Goal: Task Accomplishment & Management: Complete application form

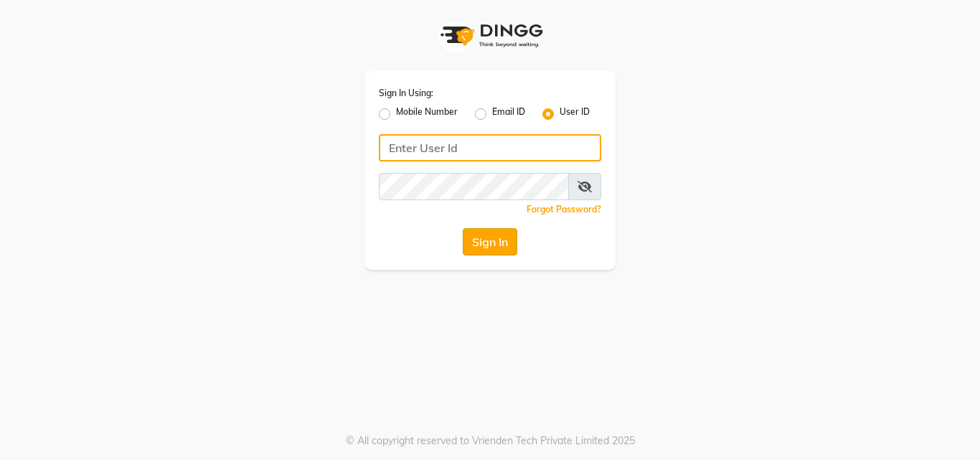
type input "ashish@123"
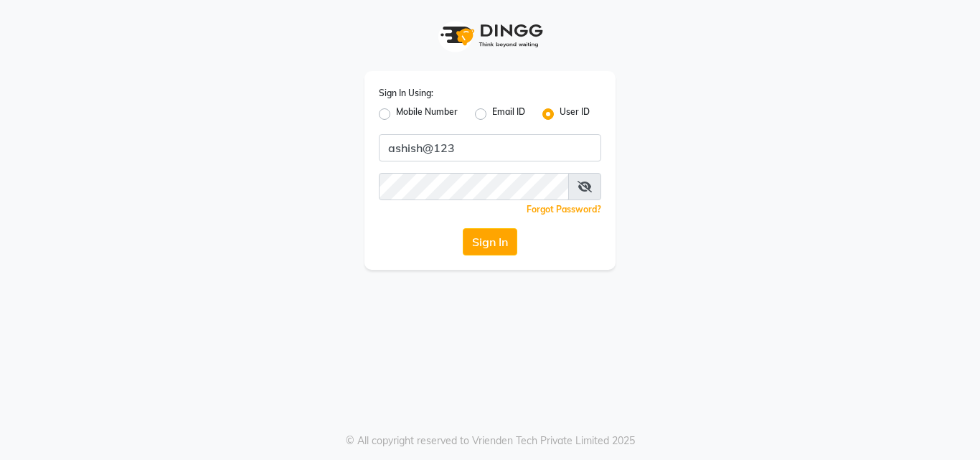
click at [500, 240] on button "Sign In" at bounding box center [490, 241] width 55 height 27
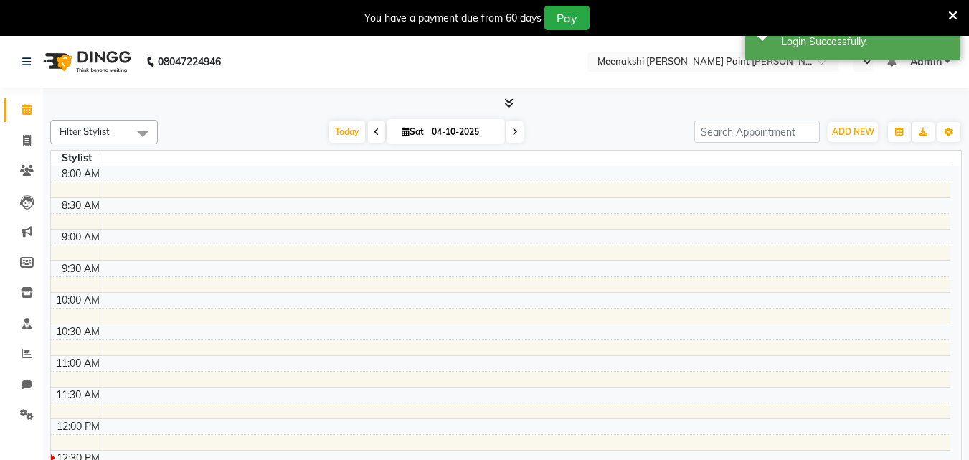
select select "en"
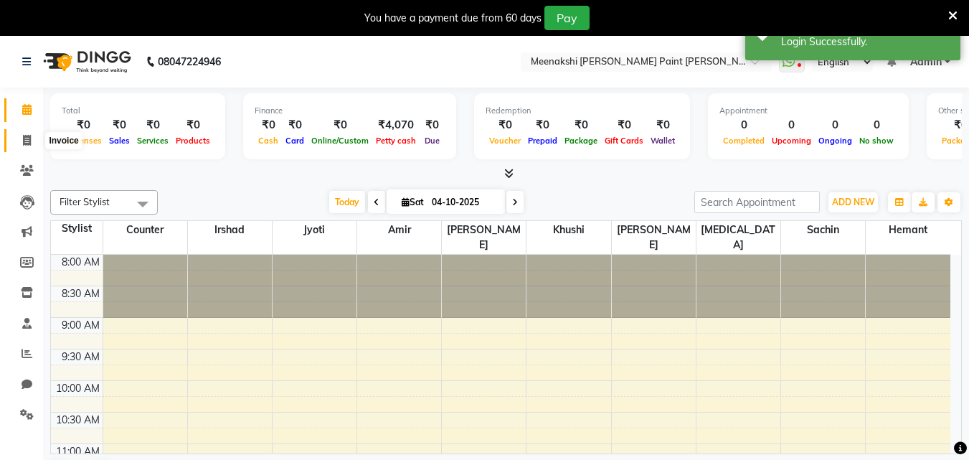
click at [26, 137] on icon at bounding box center [27, 140] width 8 height 11
select select "service"
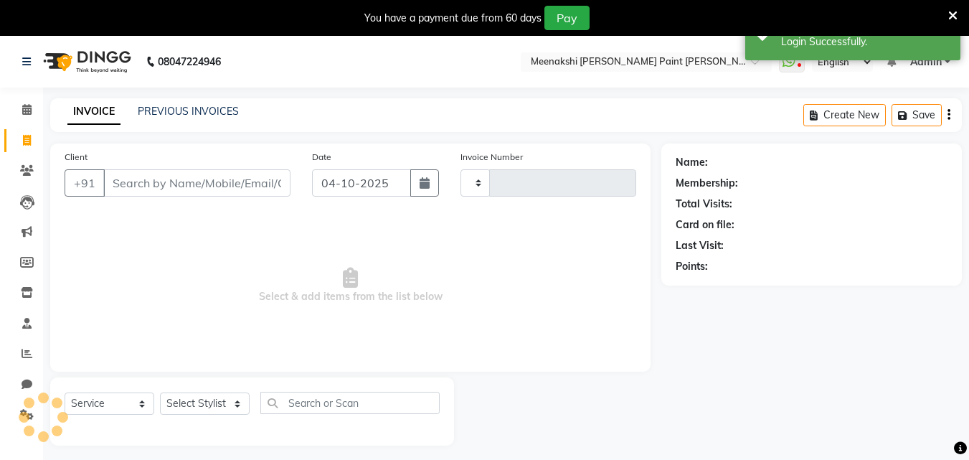
type input "0496"
select select "8161"
click at [238, 190] on input "Client" at bounding box center [196, 182] width 187 height 27
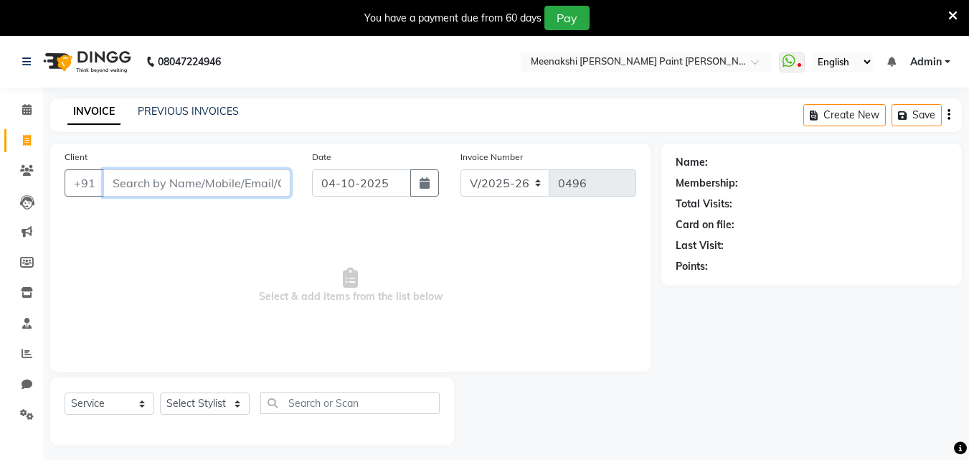
click at [235, 184] on input "Client" at bounding box center [196, 182] width 187 height 27
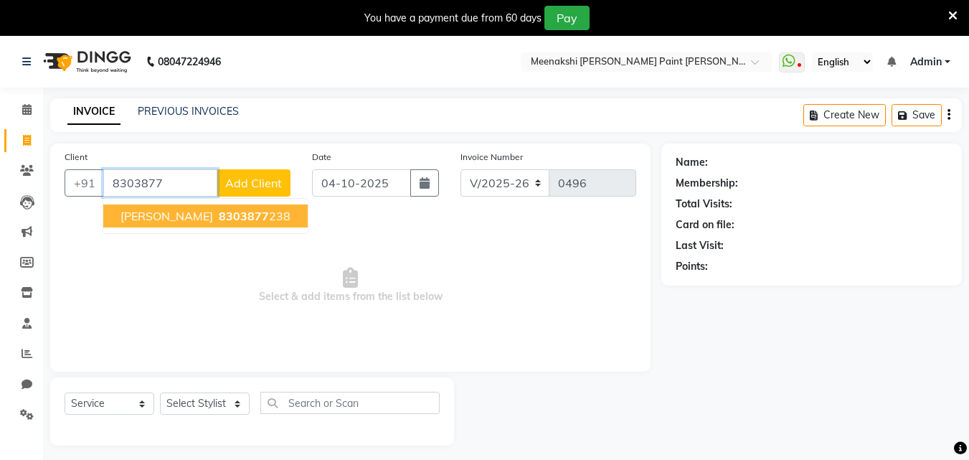
click at [232, 216] on span "8303877" at bounding box center [244, 216] width 50 height 14
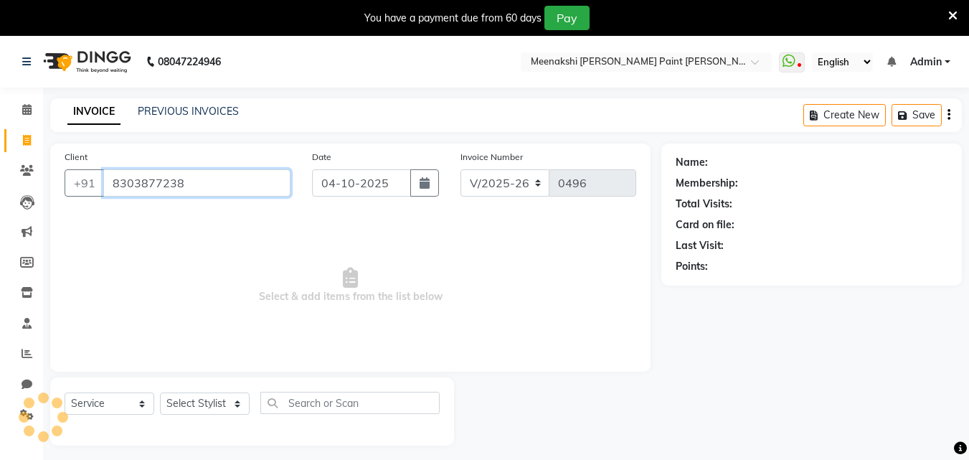
type input "8303877238"
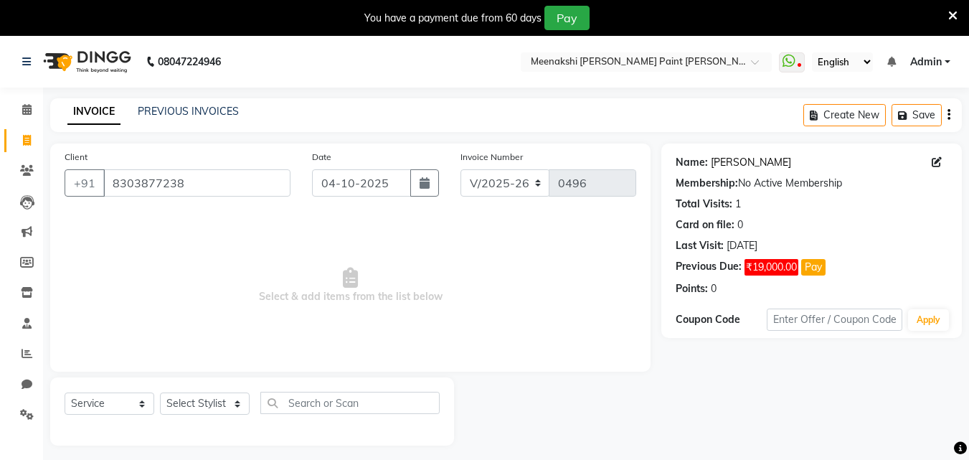
click at [746, 164] on link "Netra Sharma" at bounding box center [751, 162] width 80 height 15
click at [21, 140] on span at bounding box center [26, 141] width 25 height 17
select select "service"
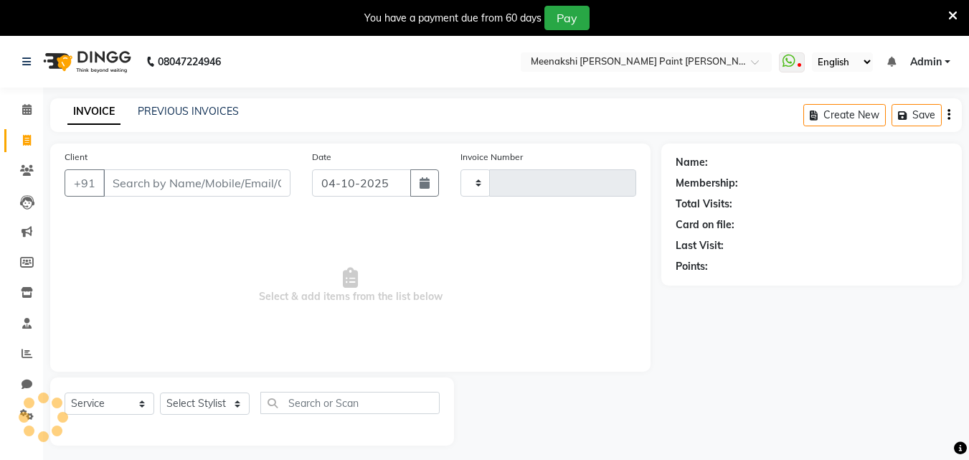
scroll to position [36, 0]
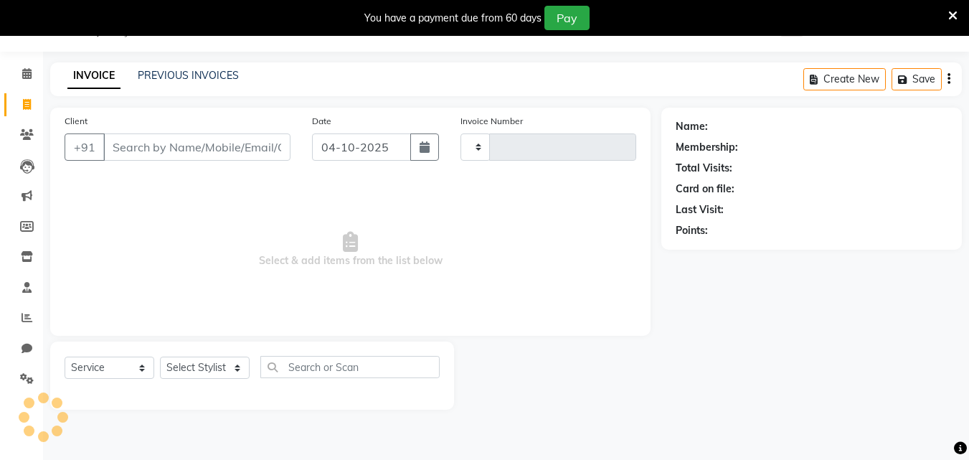
type input "0496"
select select "8161"
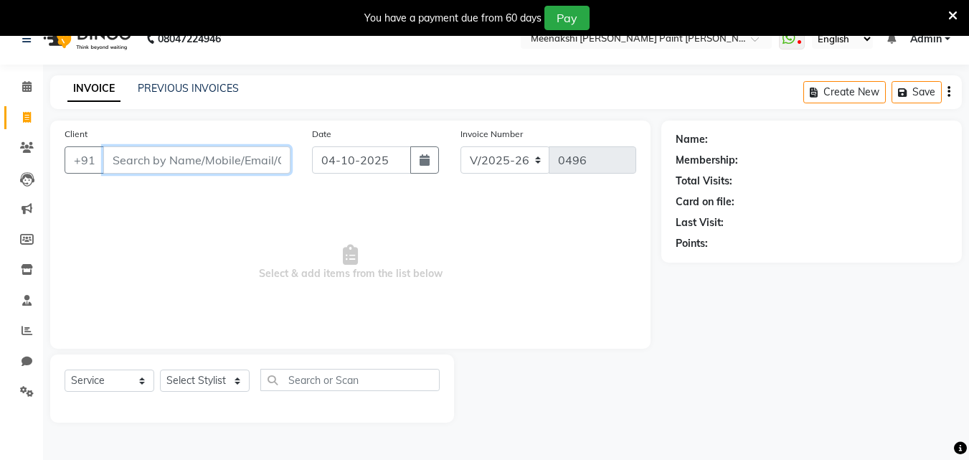
scroll to position [0, 0]
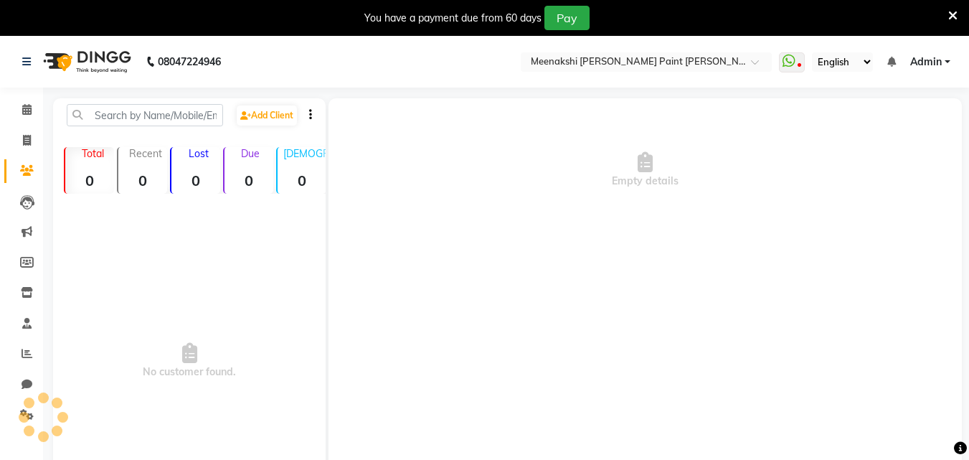
select select "en"
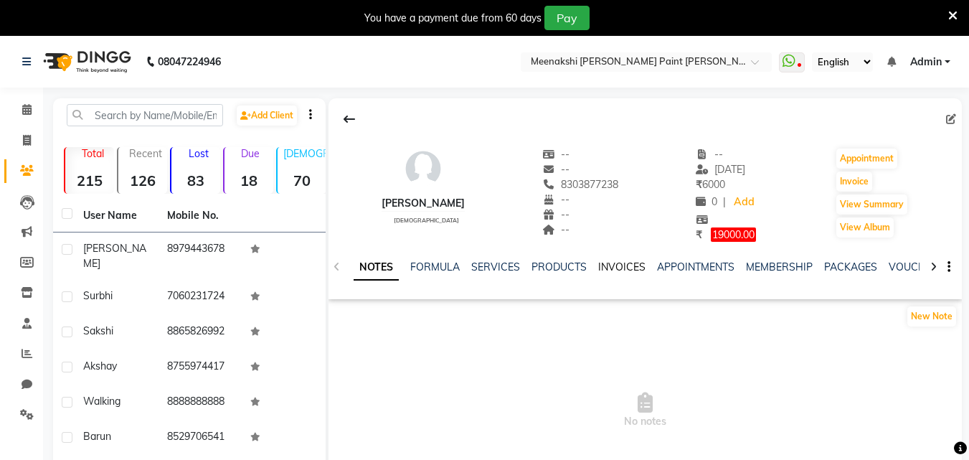
click at [629, 266] on link "INVOICES" at bounding box center [621, 266] width 47 height 13
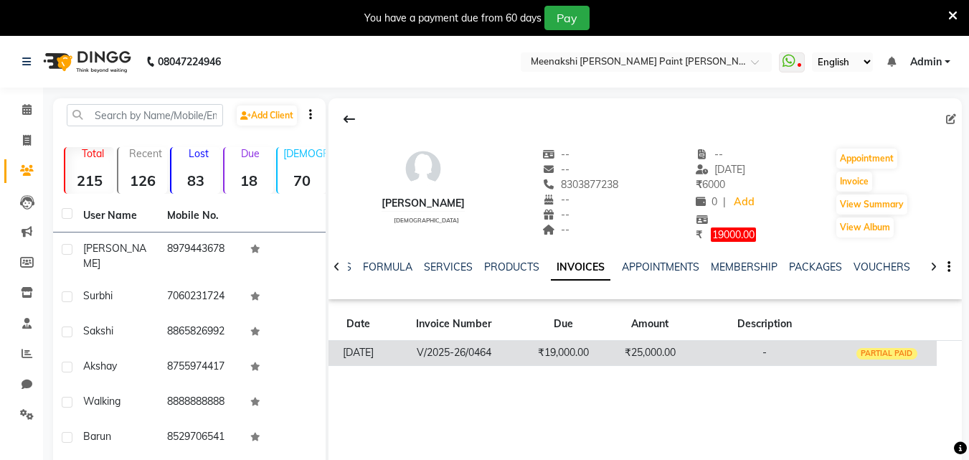
click at [607, 349] on td "₹19,000.00" at bounding box center [564, 352] width 86 height 25
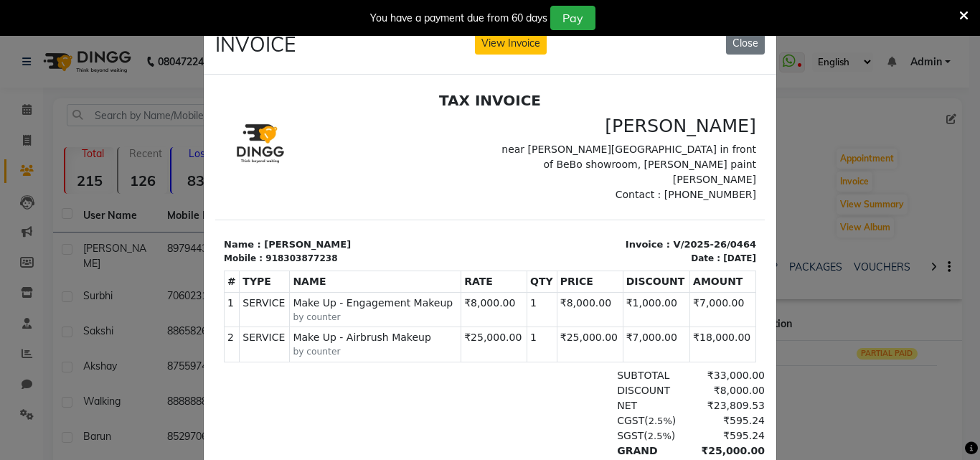
click at [509, 59] on div "INVOICE View Invoice Close" at bounding box center [490, 48] width 573 height 54
click at [509, 55] on div "INVOICE View Invoice Close" at bounding box center [490, 48] width 573 height 54
click at [514, 47] on button "View Invoice" at bounding box center [511, 43] width 72 height 22
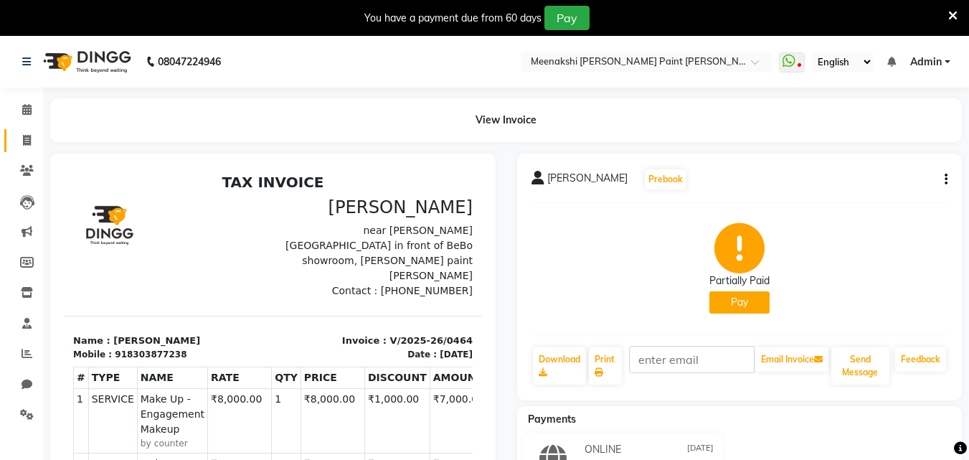
click at [24, 149] on link "Invoice" at bounding box center [21, 141] width 34 height 24
select select "service"
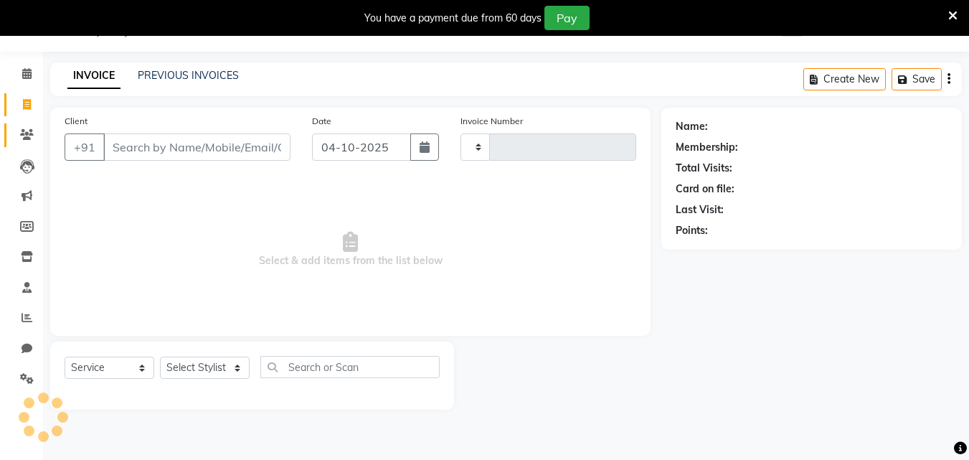
type input "0496"
select select "8161"
click at [27, 80] on span at bounding box center [26, 74] width 25 height 17
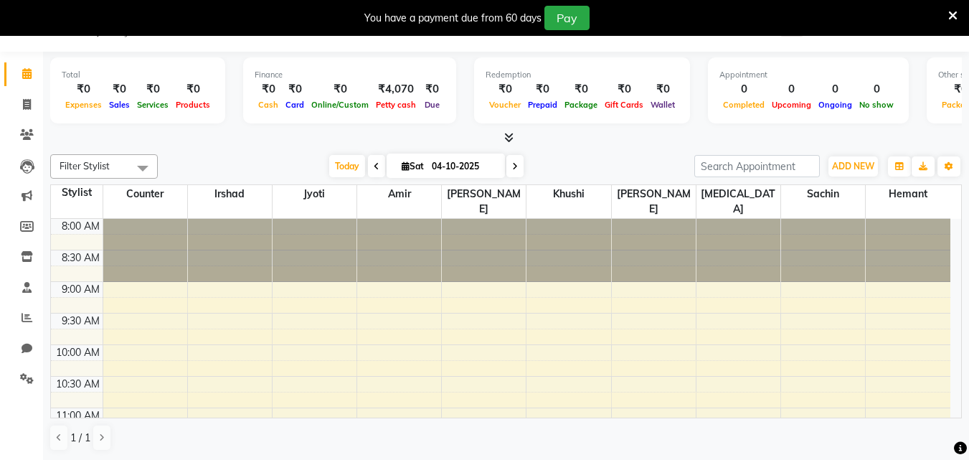
click at [503, 138] on span at bounding box center [506, 138] width 15 height 15
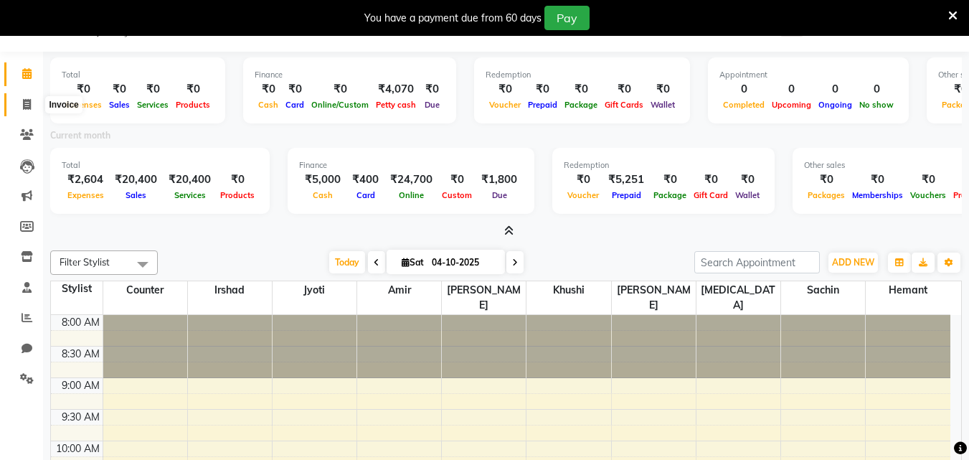
click at [21, 102] on span at bounding box center [26, 105] width 25 height 17
select select "8161"
select select "service"
